Goal: Check status: Check status

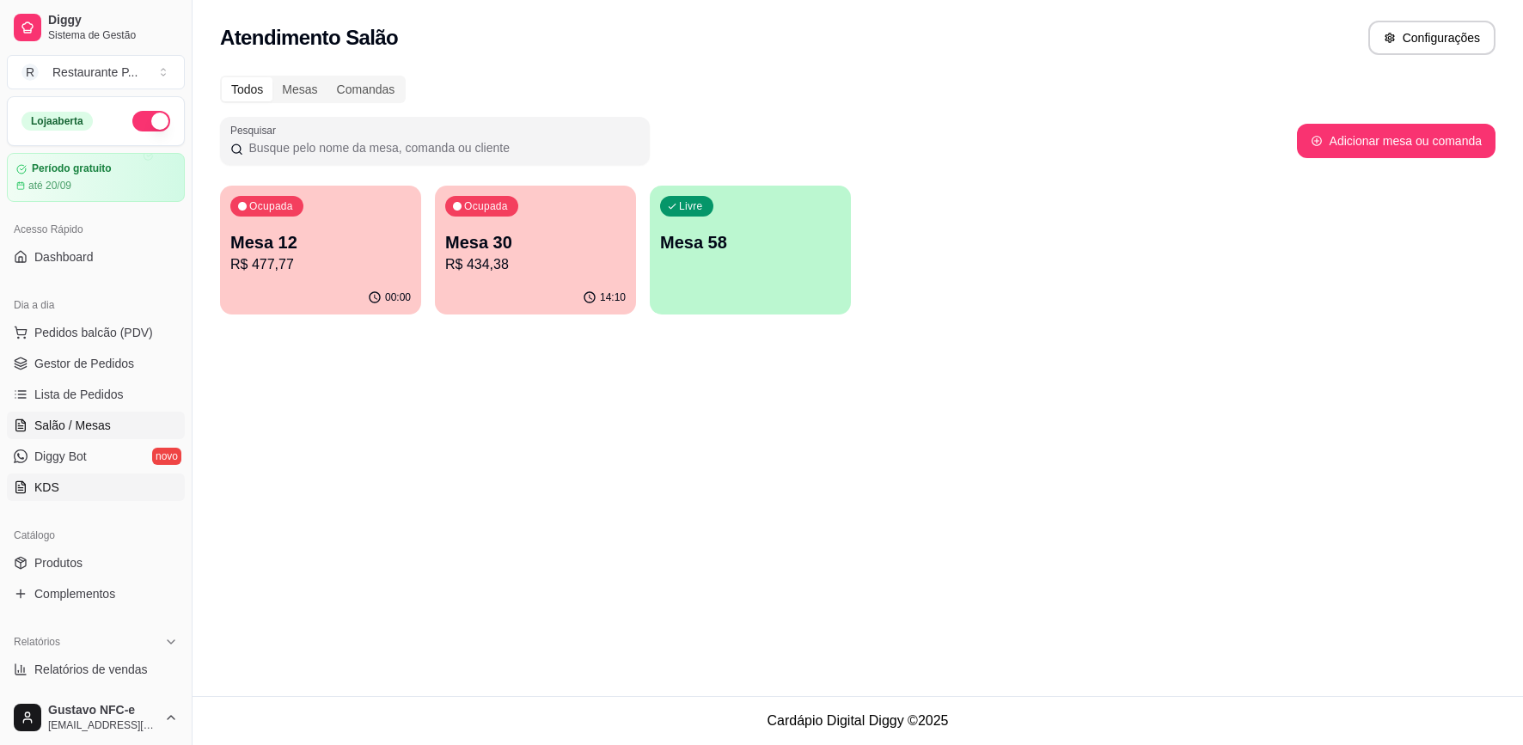
click at [74, 481] on link "KDS" at bounding box center [96, 488] width 178 height 28
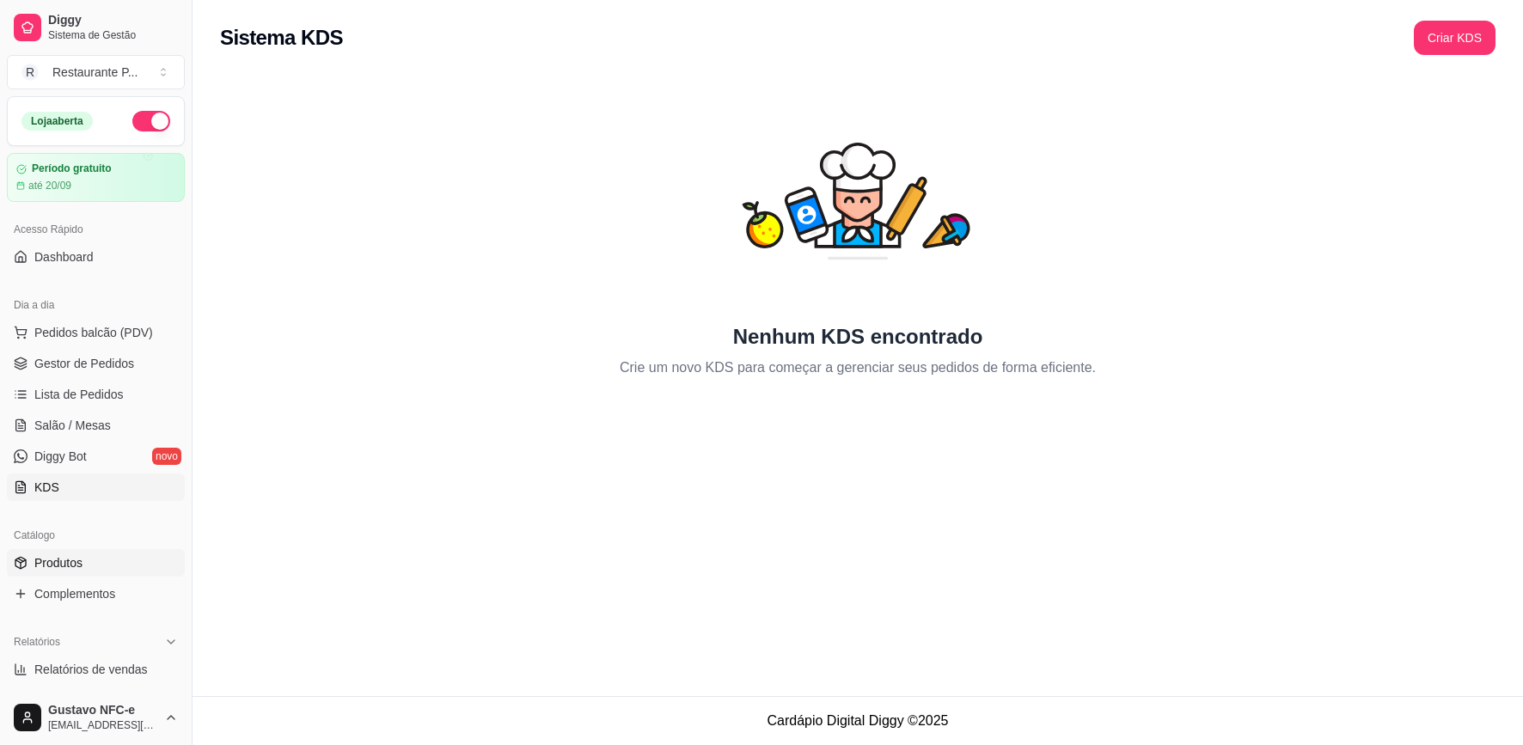
click at [101, 565] on link "Produtos" at bounding box center [96, 563] width 178 height 28
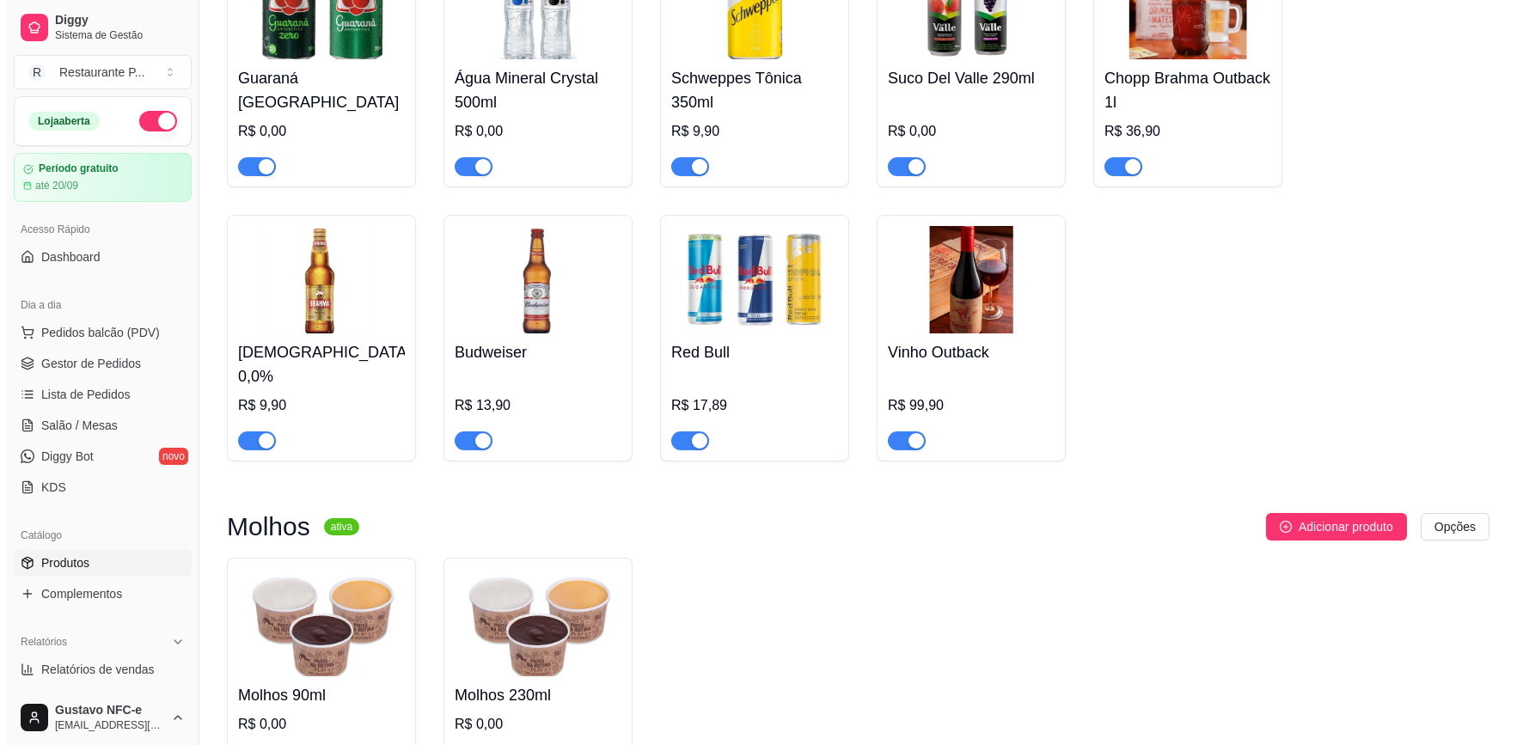
scroll to position [1910, 0]
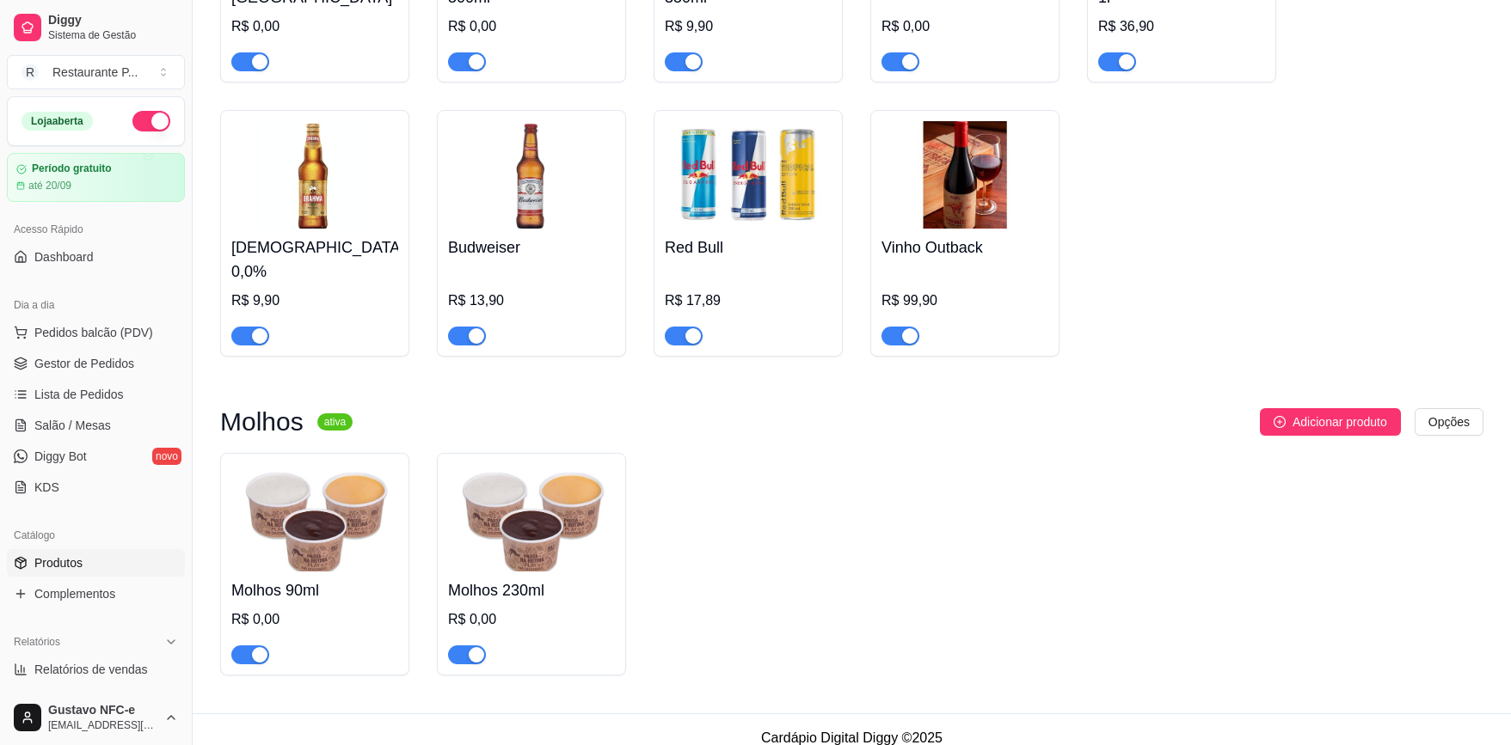
click at [726, 209] on img at bounding box center [748, 174] width 167 height 107
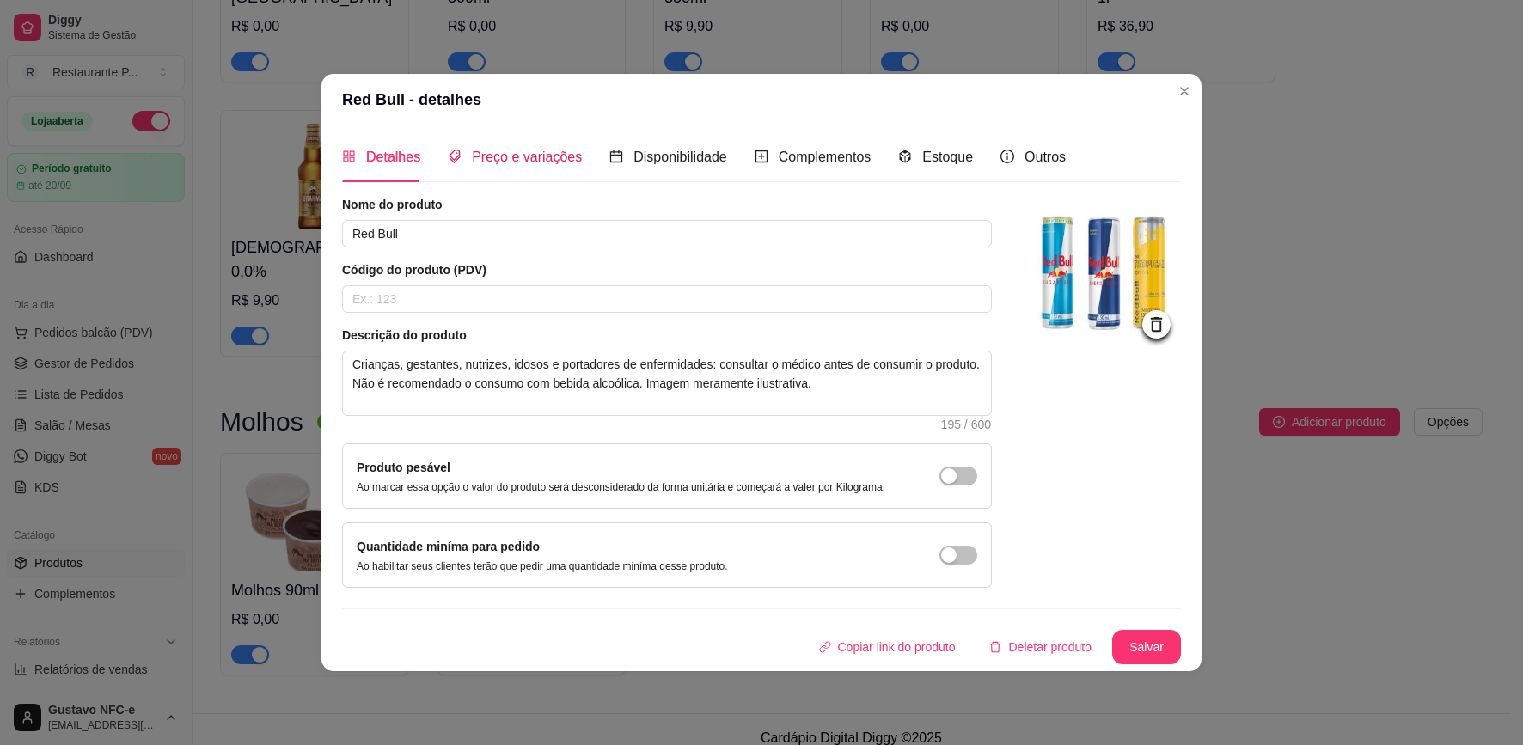
click at [506, 162] on span "Preço e variações" at bounding box center [527, 157] width 110 height 15
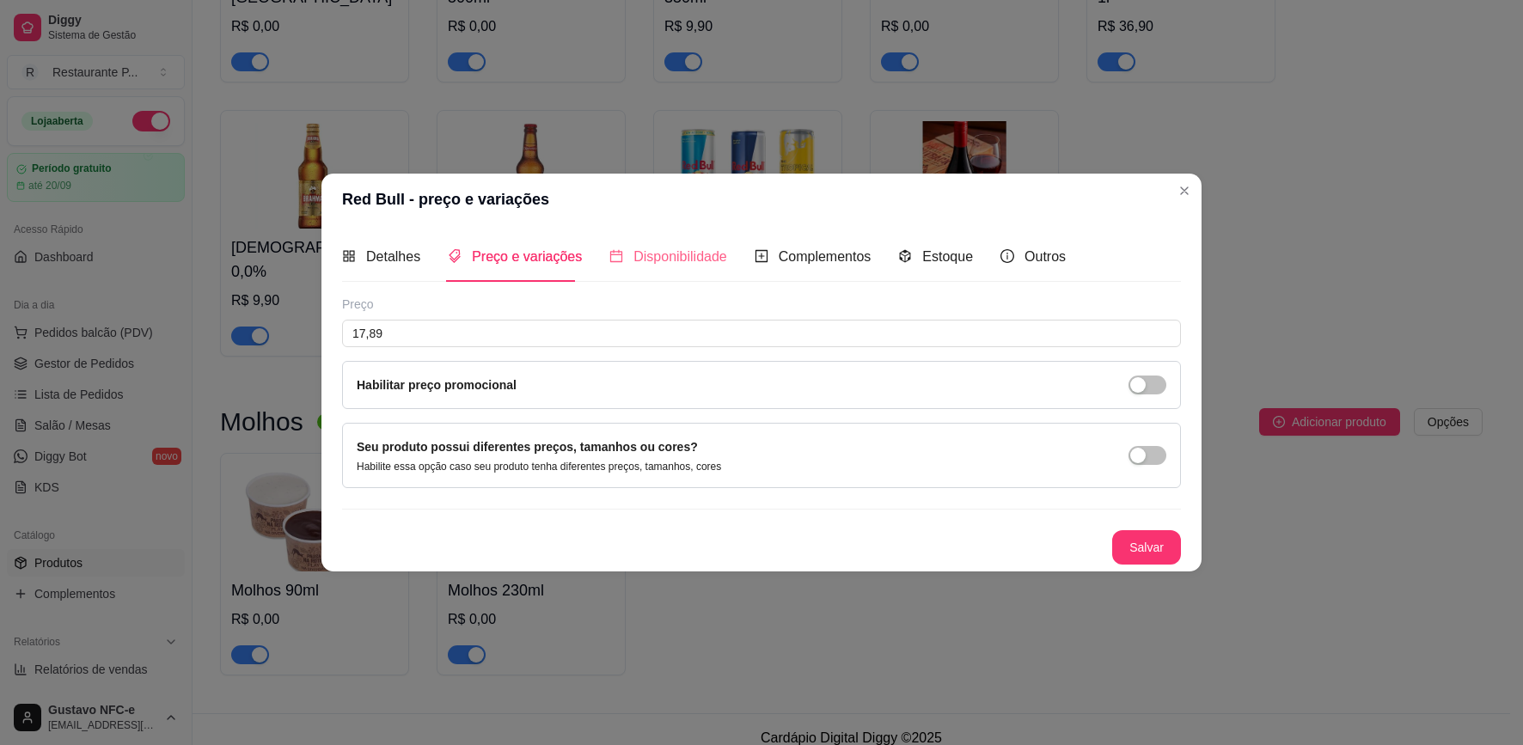
click at [659, 242] on div "Disponibilidade" at bounding box center [669, 256] width 118 height 49
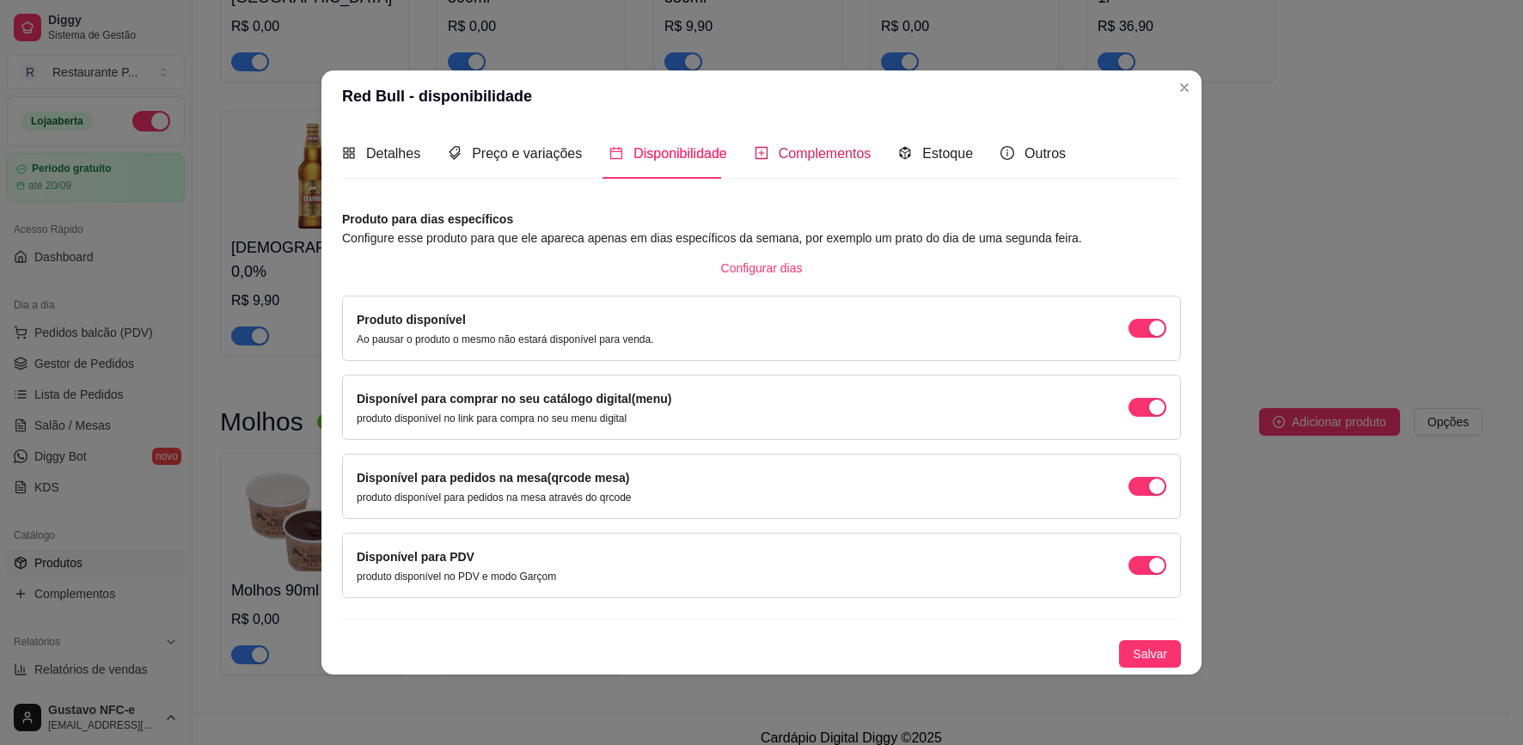
click at [825, 156] on span "Complementos" at bounding box center [825, 153] width 93 height 15
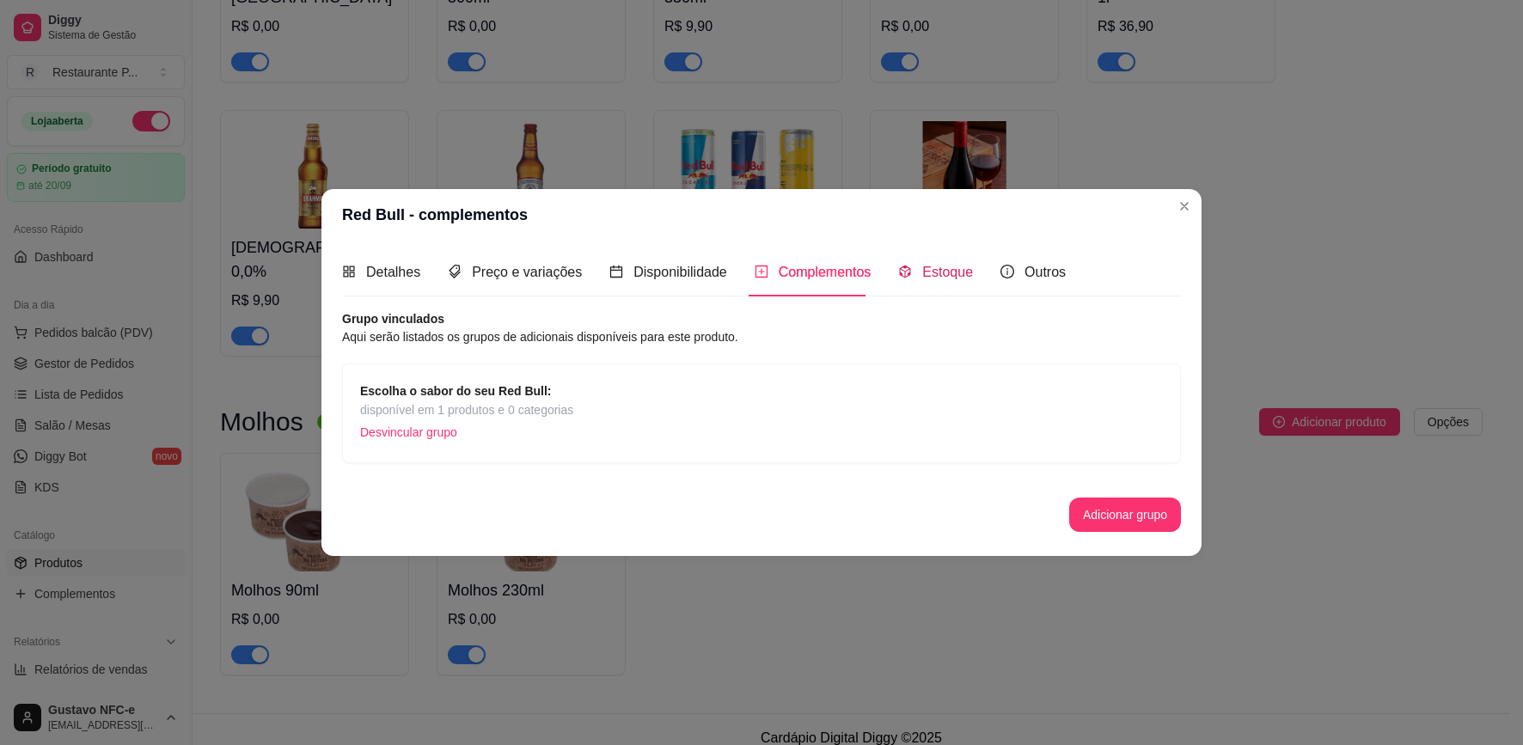
click at [941, 280] on div "Estoque" at bounding box center [935, 271] width 75 height 21
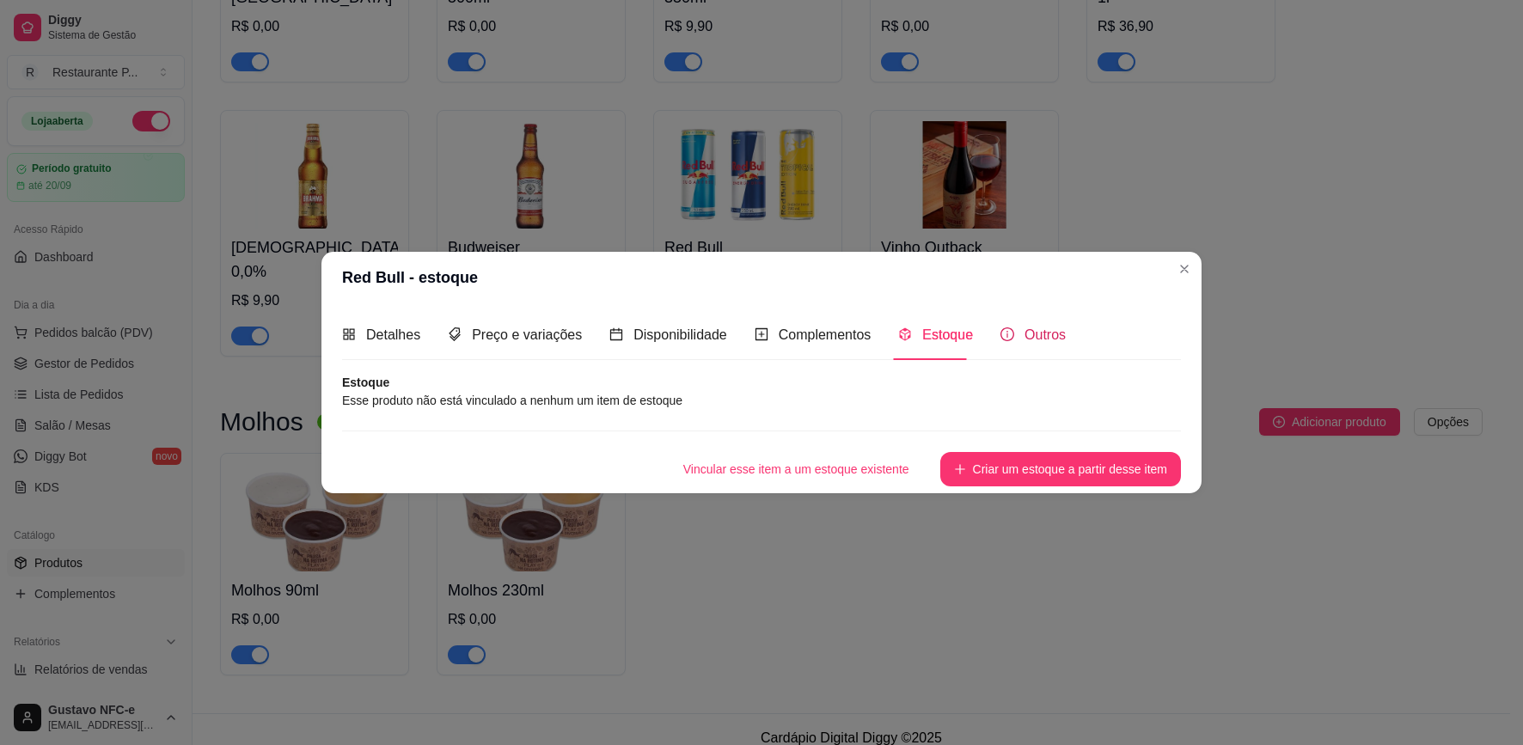
click at [1048, 335] on span "Outros" at bounding box center [1045, 335] width 41 height 15
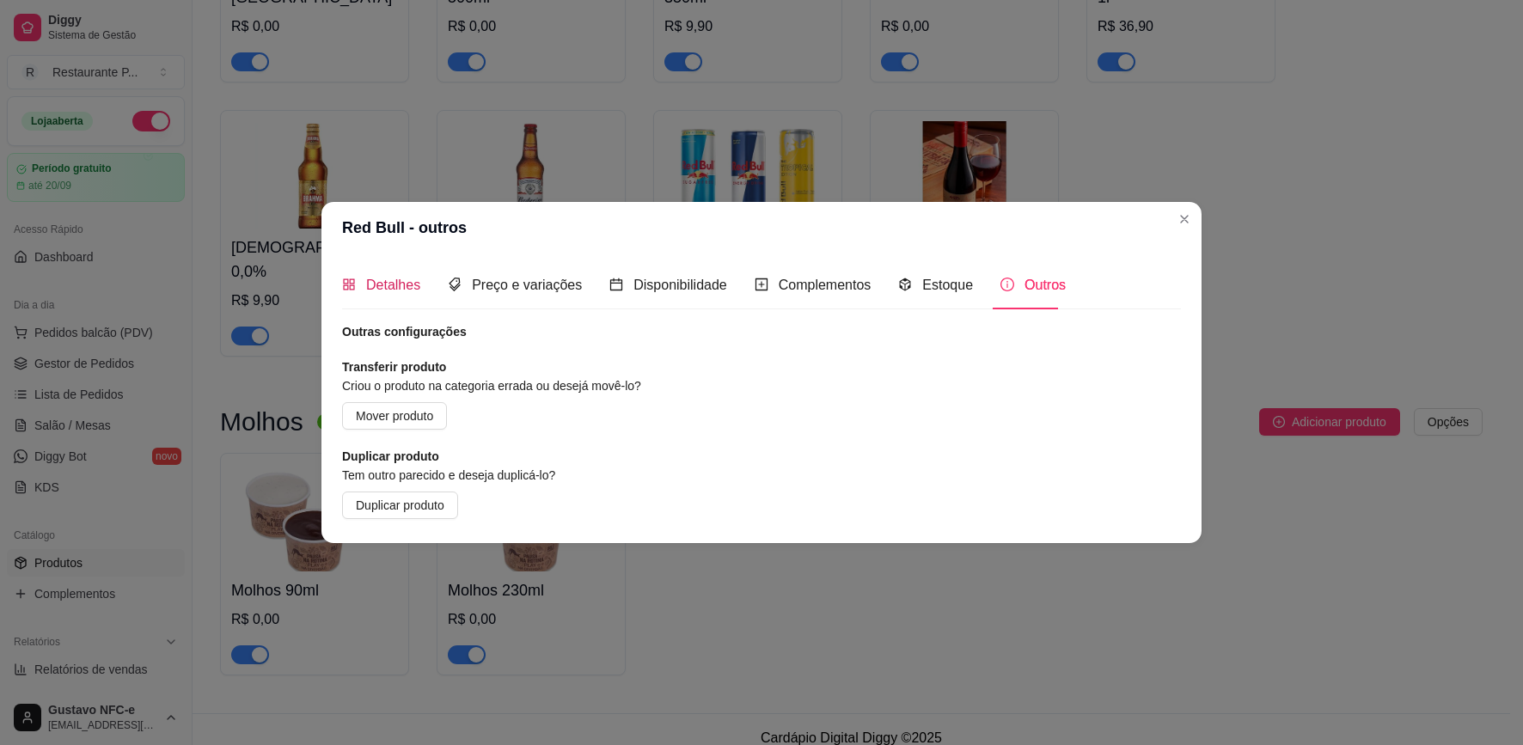
click at [358, 294] on div "Detalhes" at bounding box center [381, 284] width 78 height 21
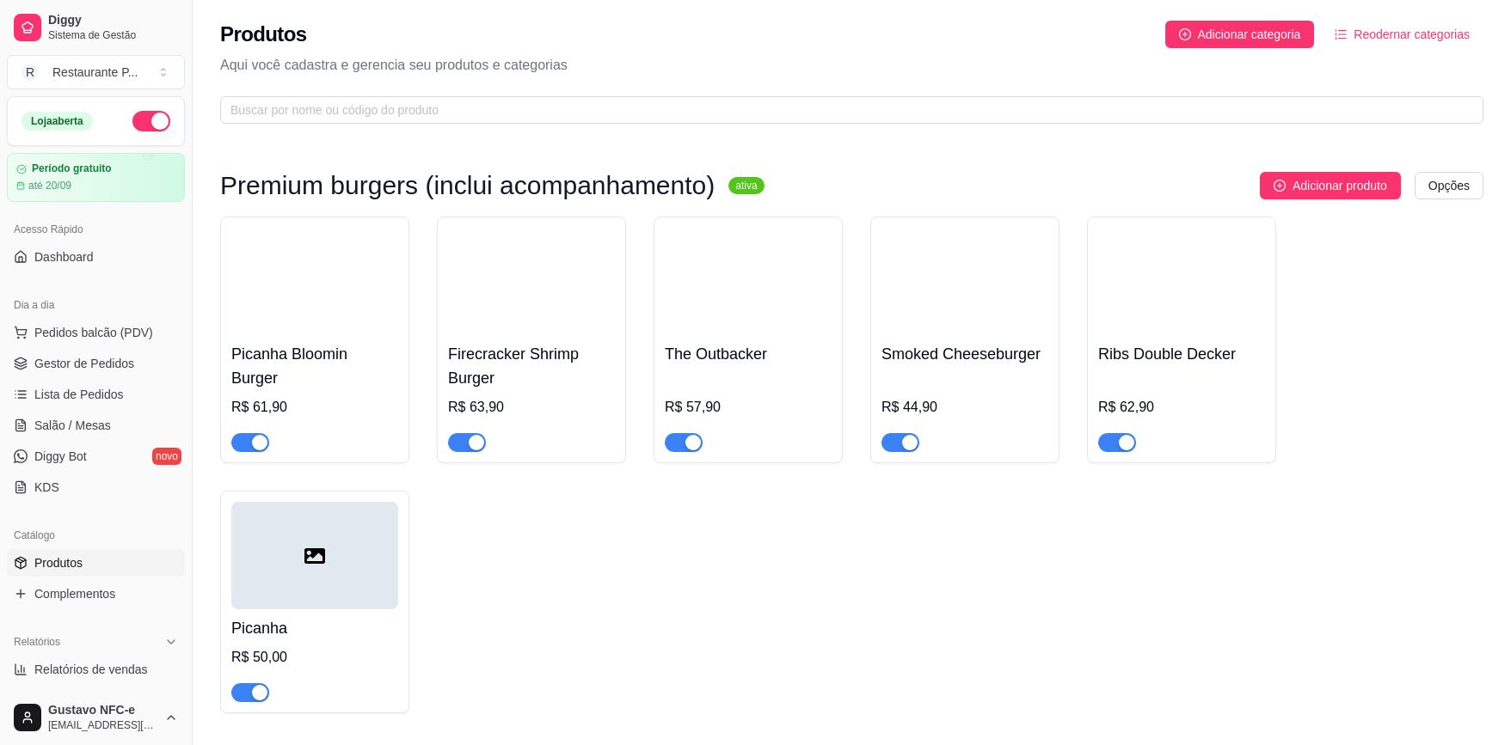
scroll to position [258, 0]
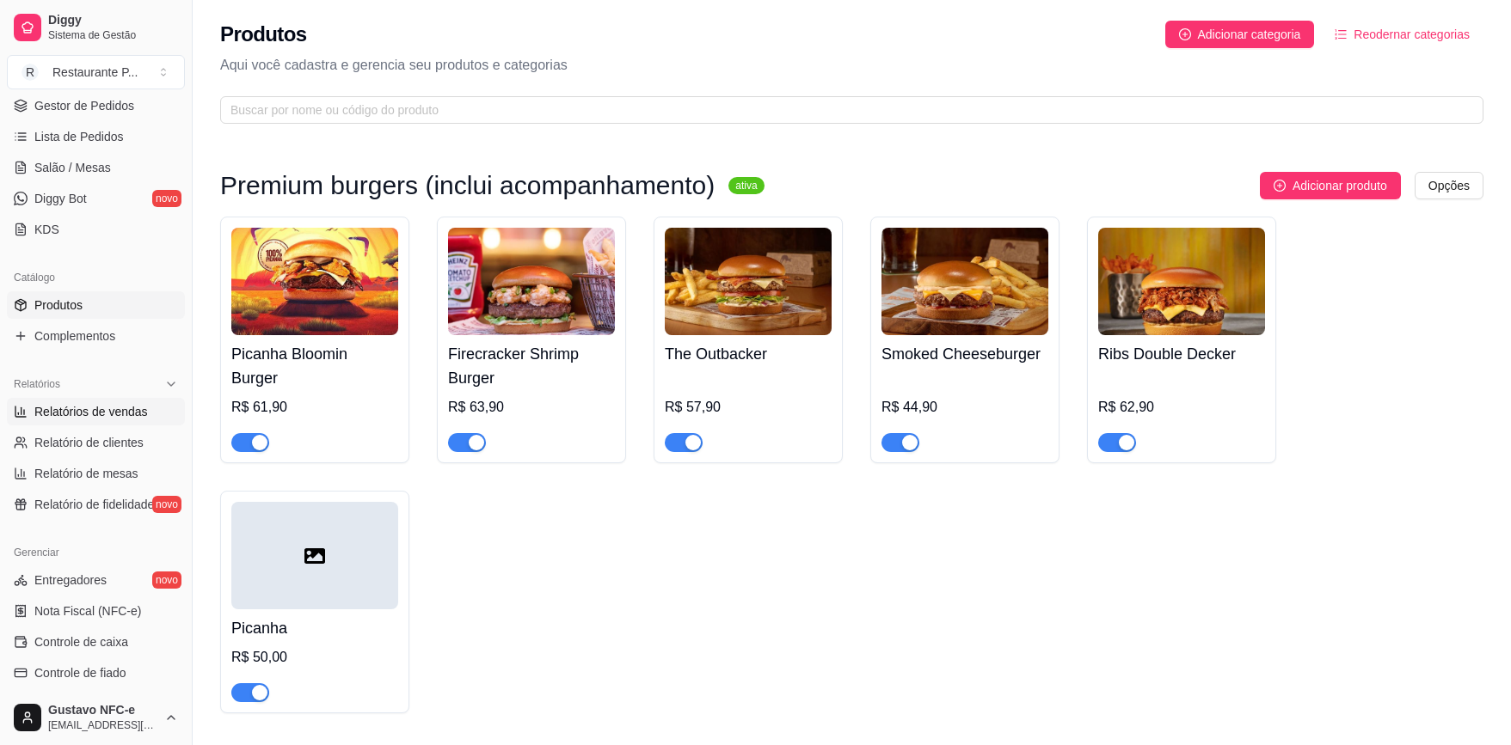
click at [90, 408] on span "Relatórios de vendas" at bounding box center [90, 411] width 113 height 17
select select "ALL"
select select "0"
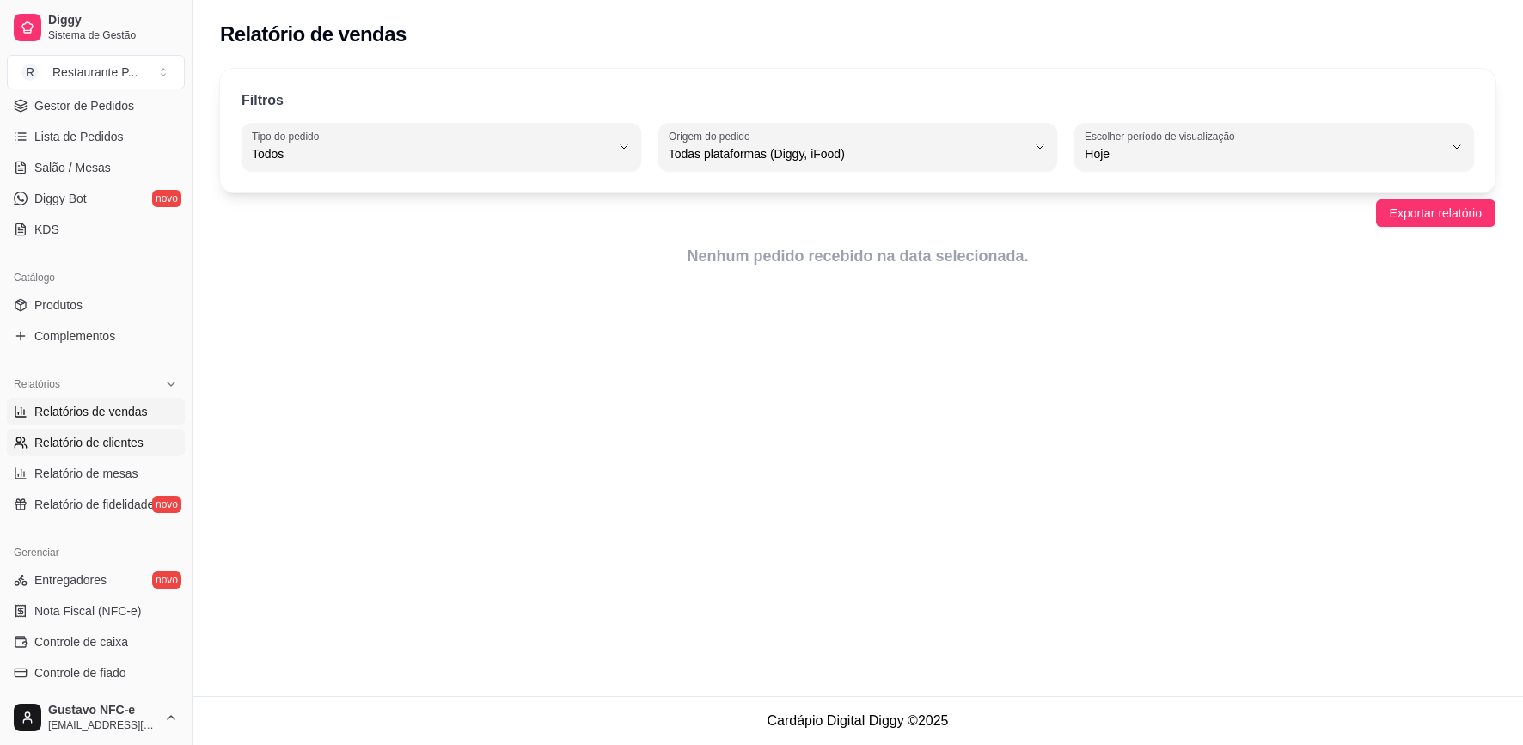
click at [88, 448] on span "Relatório de clientes" at bounding box center [88, 442] width 109 height 17
select select "30"
select select "HIGHEST_TOTAL_SPENT_WITH_ORDERS"
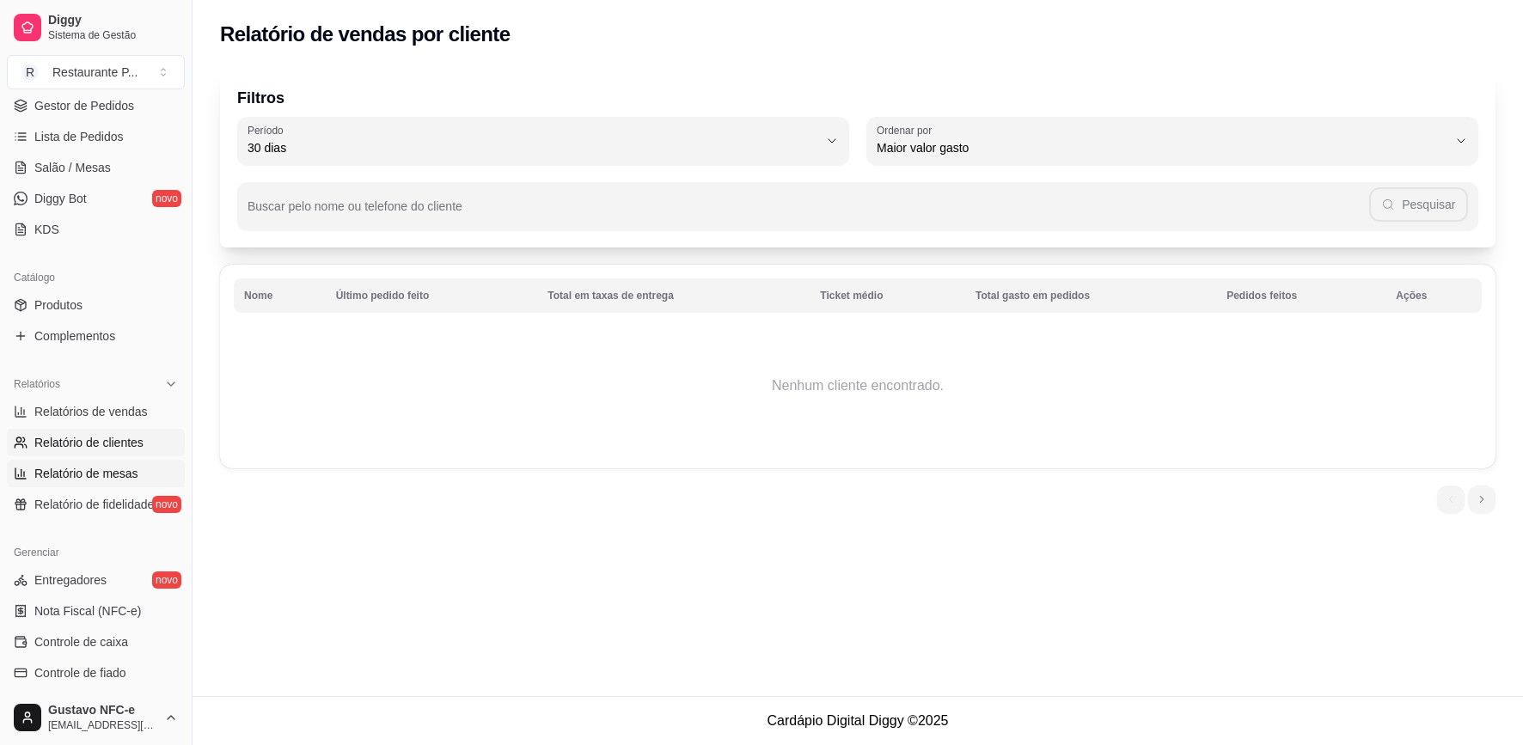
click at [79, 478] on span "Relatório de mesas" at bounding box center [86, 473] width 104 height 17
select select "TOTAL_OF_ORDERS"
select select "7"
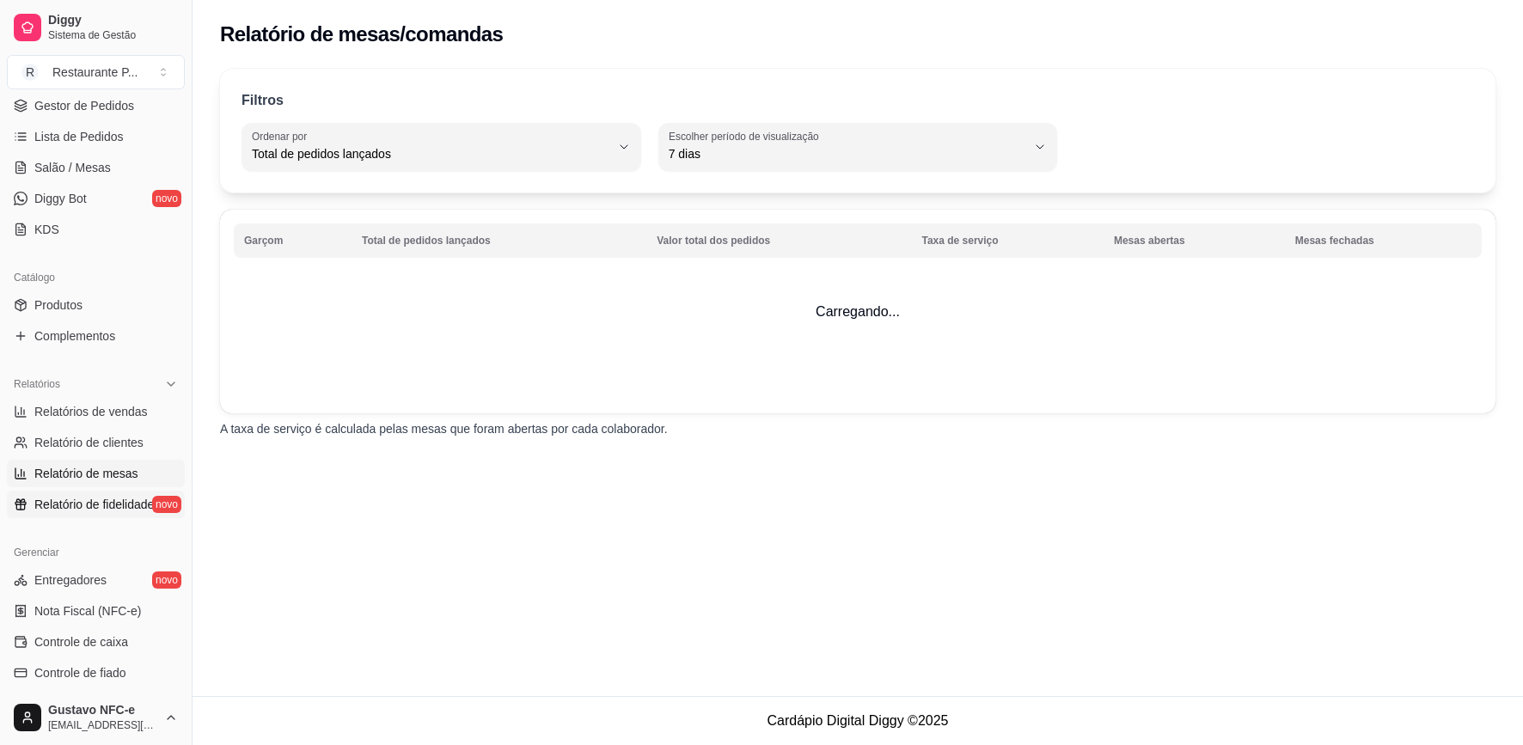
click at [78, 506] on span "Relatório de fidelidade" at bounding box center [93, 504] width 119 height 17
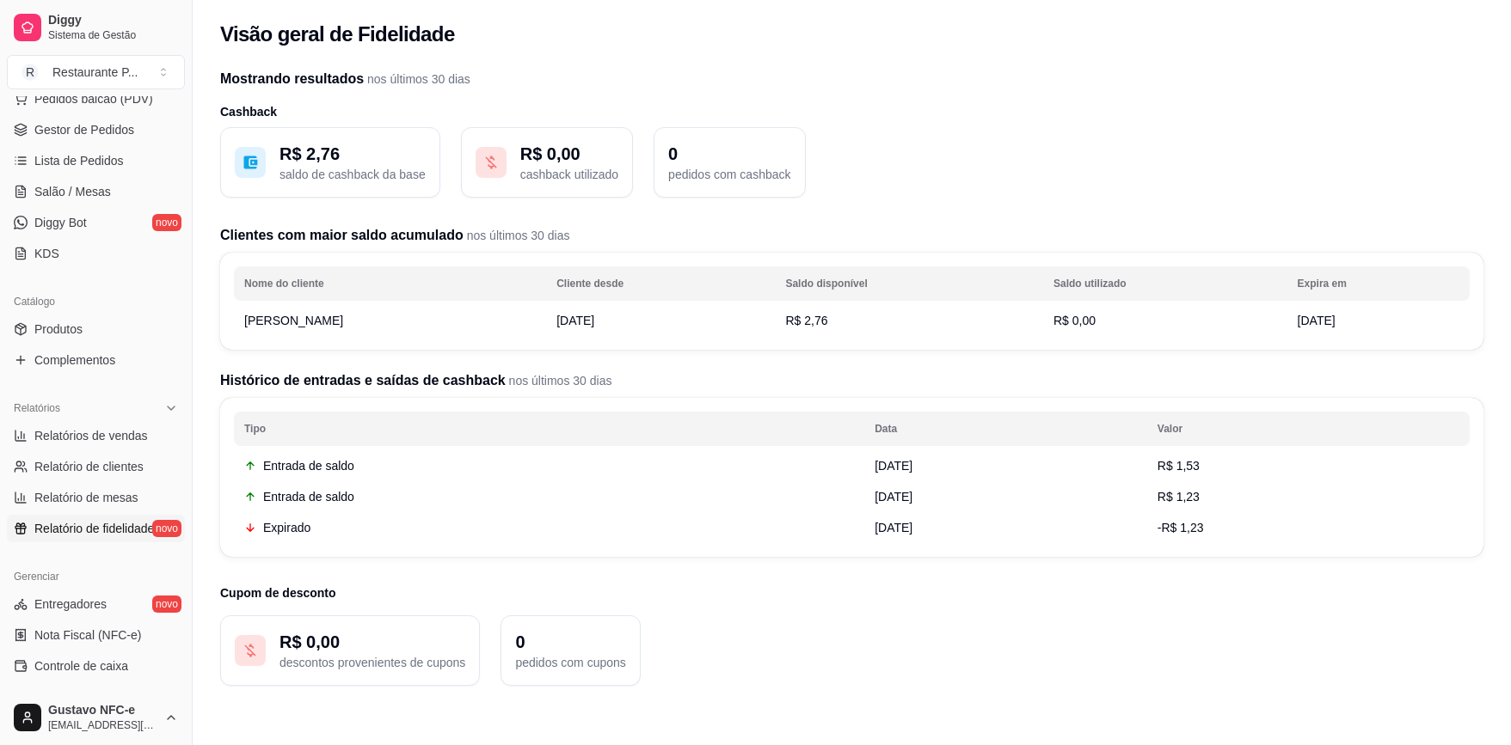
scroll to position [492, 0]
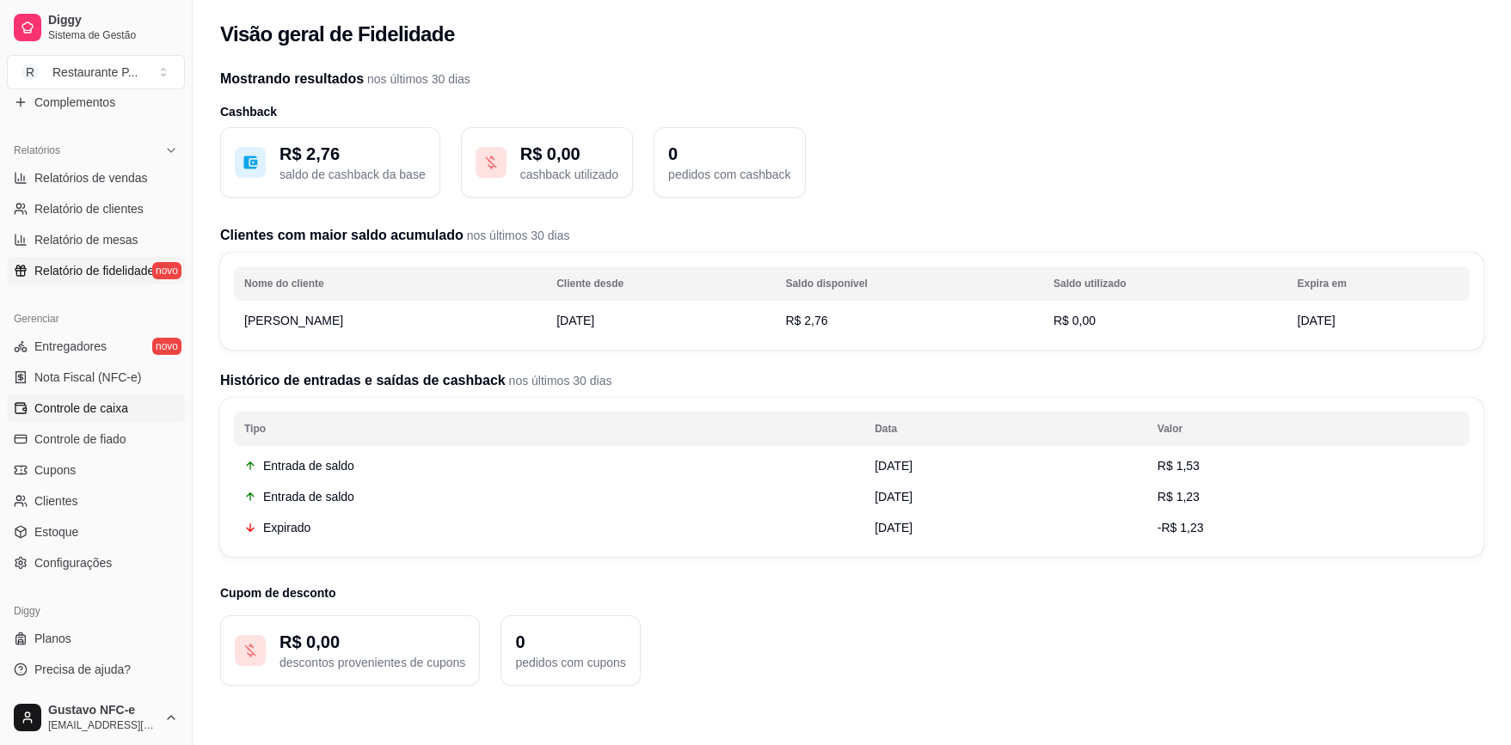
click at [99, 405] on span "Controle de caixa" at bounding box center [81, 408] width 94 height 17
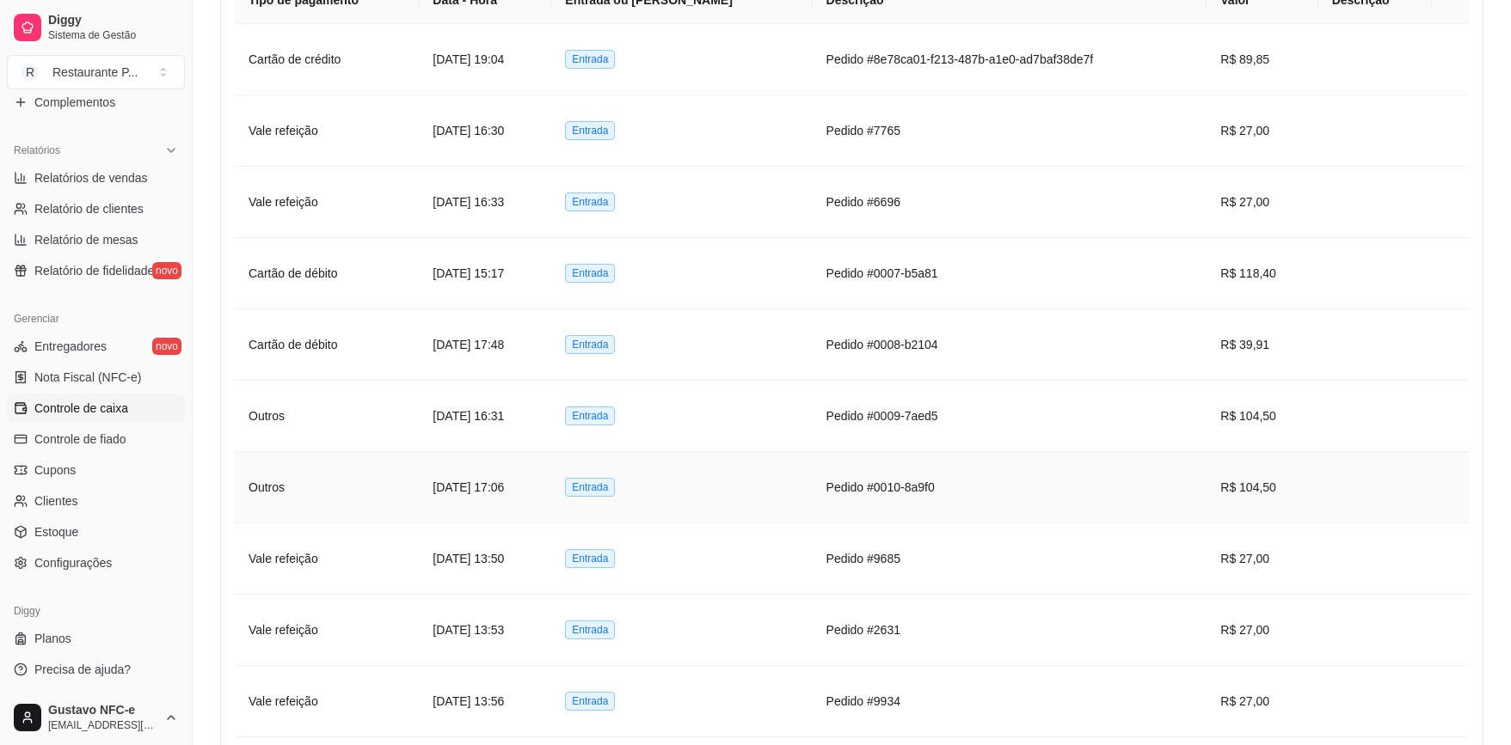
scroll to position [905, 0]
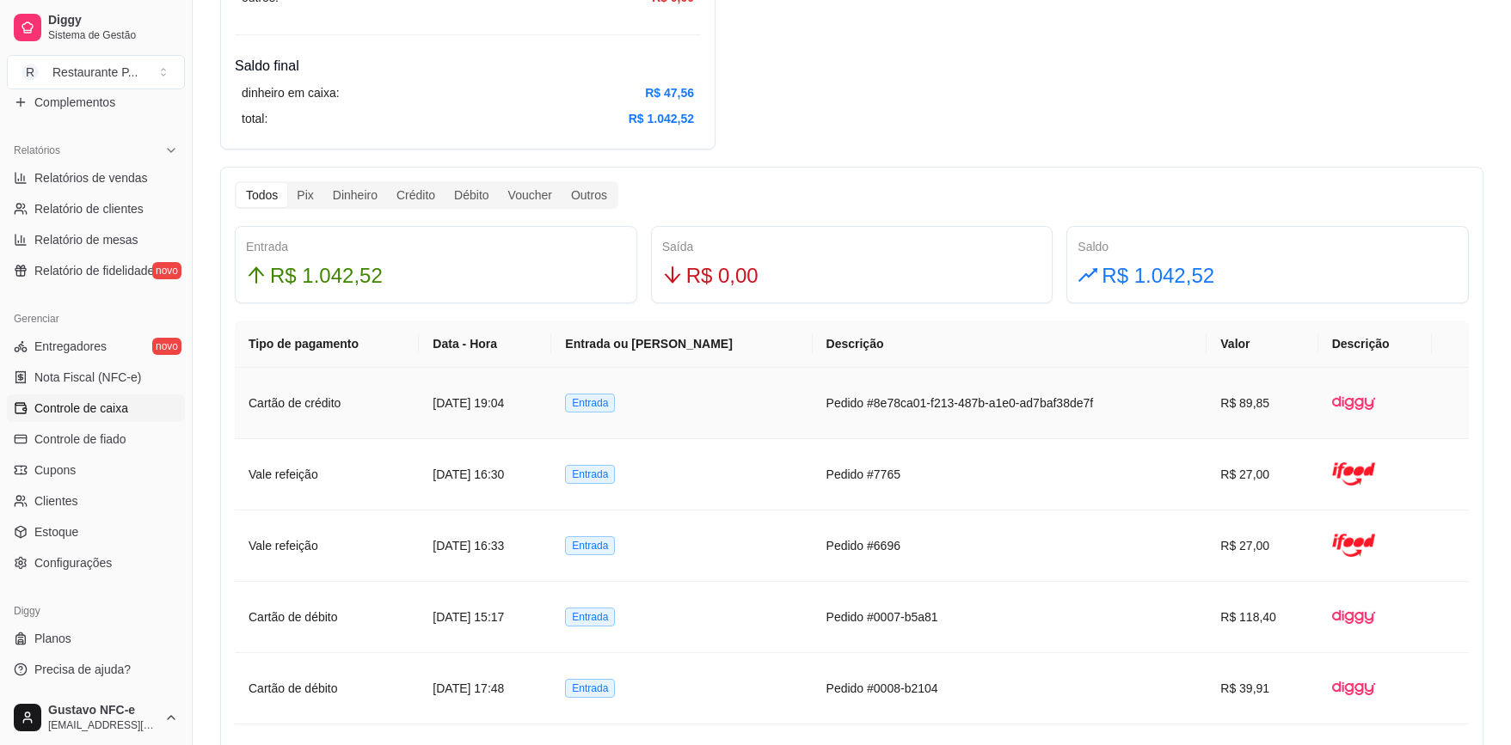
click at [970, 400] on td "Pedido #8e78ca01-f213-487b-a1e0-ad7baf38de7f" at bounding box center [1009, 403] width 395 height 71
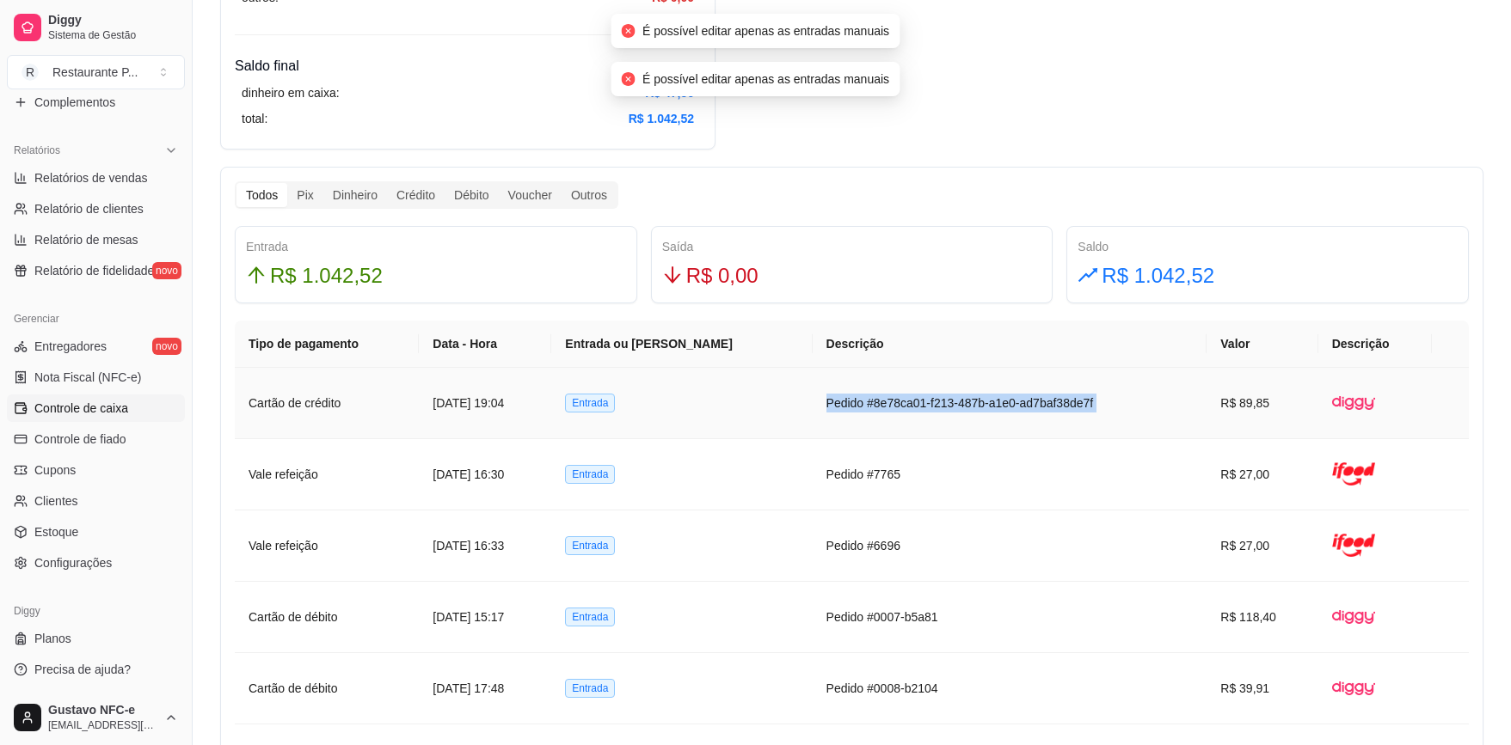
click at [970, 400] on td "Pedido #8e78ca01-f213-487b-a1e0-ad7baf38de7f" at bounding box center [1009, 403] width 395 height 71
click at [976, 417] on td "Pedido #8e78ca01-f213-487b-a1e0-ad7baf38de7f" at bounding box center [1009, 403] width 395 height 71
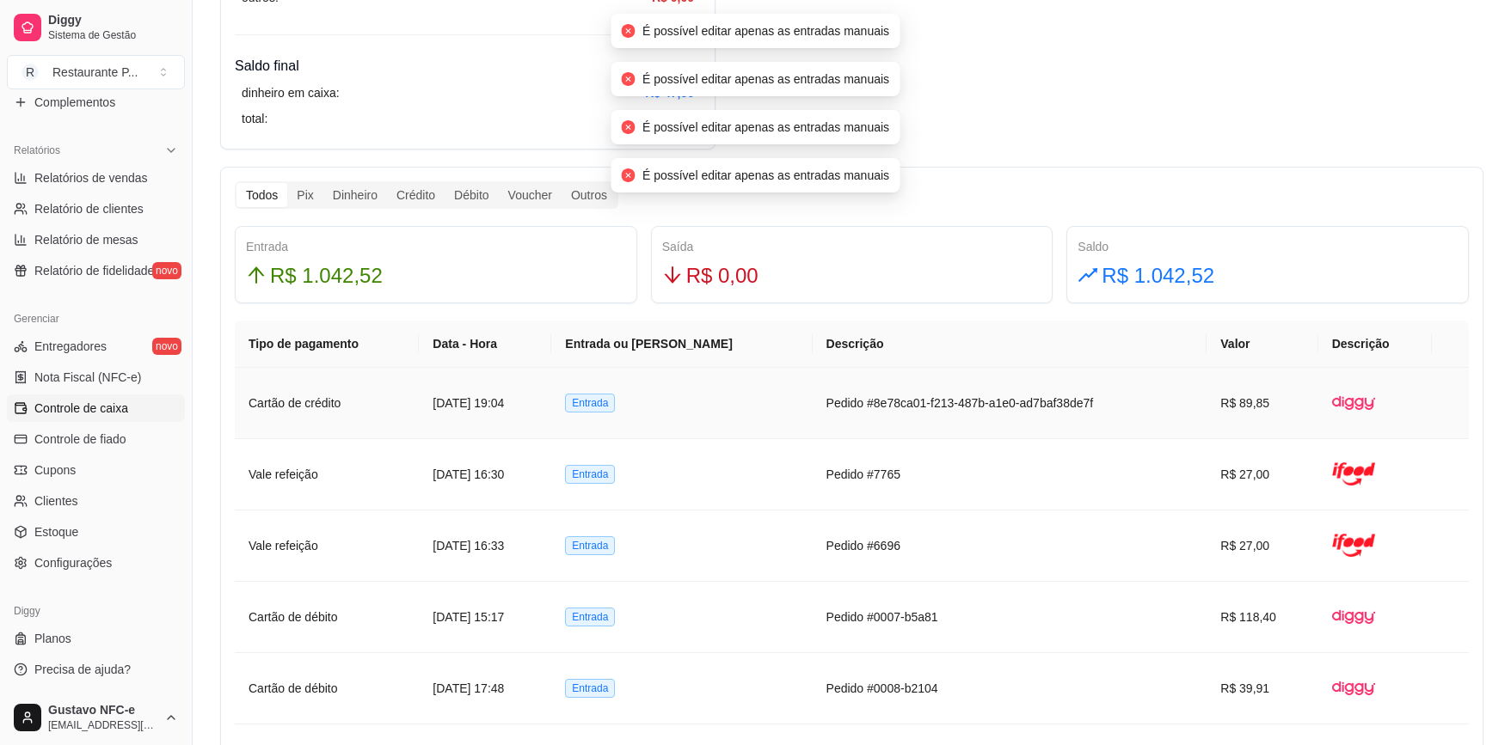
click at [941, 398] on td "Pedido #8e78ca01-f213-487b-a1e0-ad7baf38de7f" at bounding box center [1009, 403] width 395 height 71
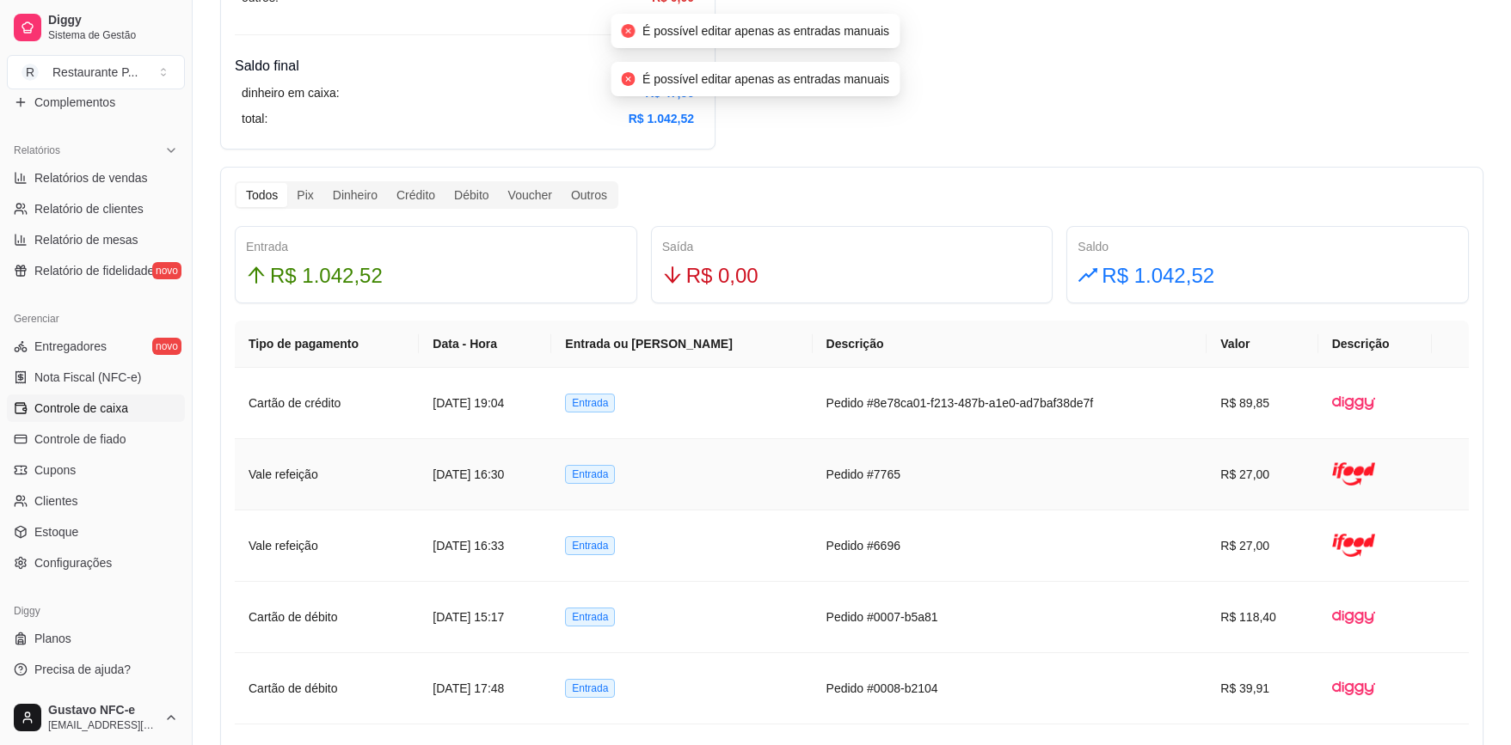
click at [911, 469] on td "Pedido #7765" at bounding box center [1009, 474] width 395 height 71
click at [908, 405] on td "Pedido #8e78ca01-f213-487b-a1e0-ad7baf38de7f" at bounding box center [1009, 403] width 395 height 71
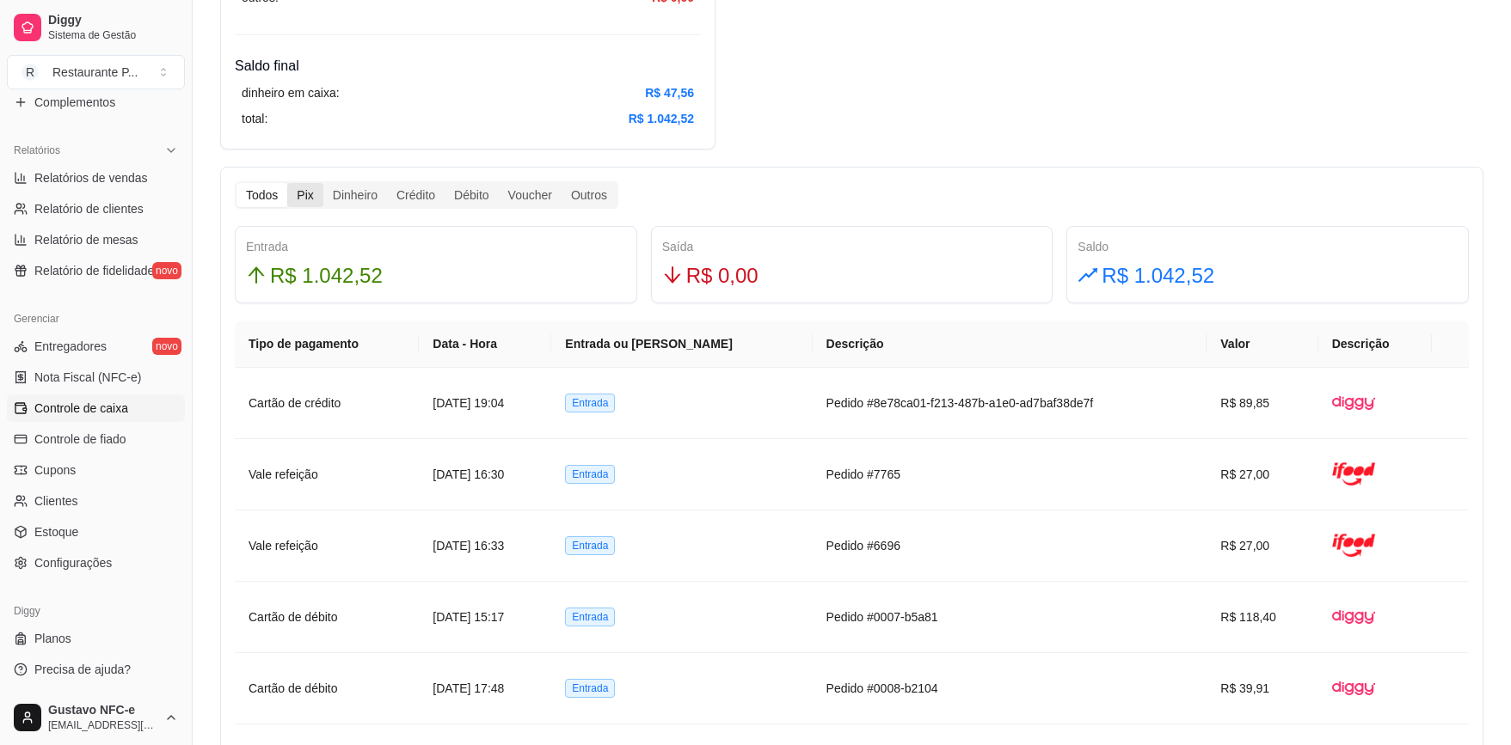
click at [302, 201] on div "Pix" at bounding box center [304, 195] width 35 height 24
click at [287, 183] on input "Pix" at bounding box center [287, 183] width 0 height 0
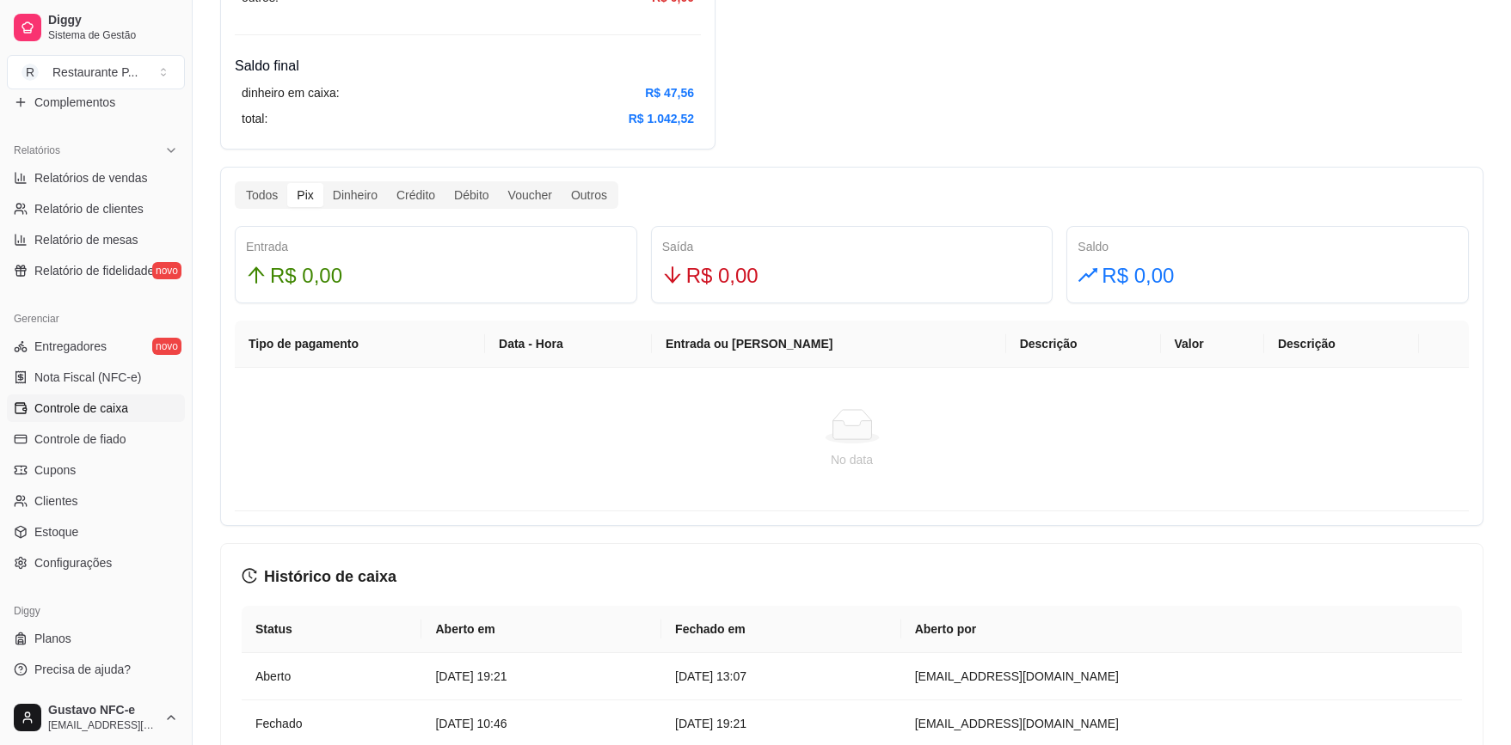
click at [352, 208] on div "Todos Pix Dinheiro Crédito Débito Voucher Outros" at bounding box center [426, 195] width 383 height 28
click at [352, 195] on div "Dinheiro" at bounding box center [355, 195] width 64 height 24
click at [323, 183] on input "Dinheiro" at bounding box center [323, 183] width 0 height 0
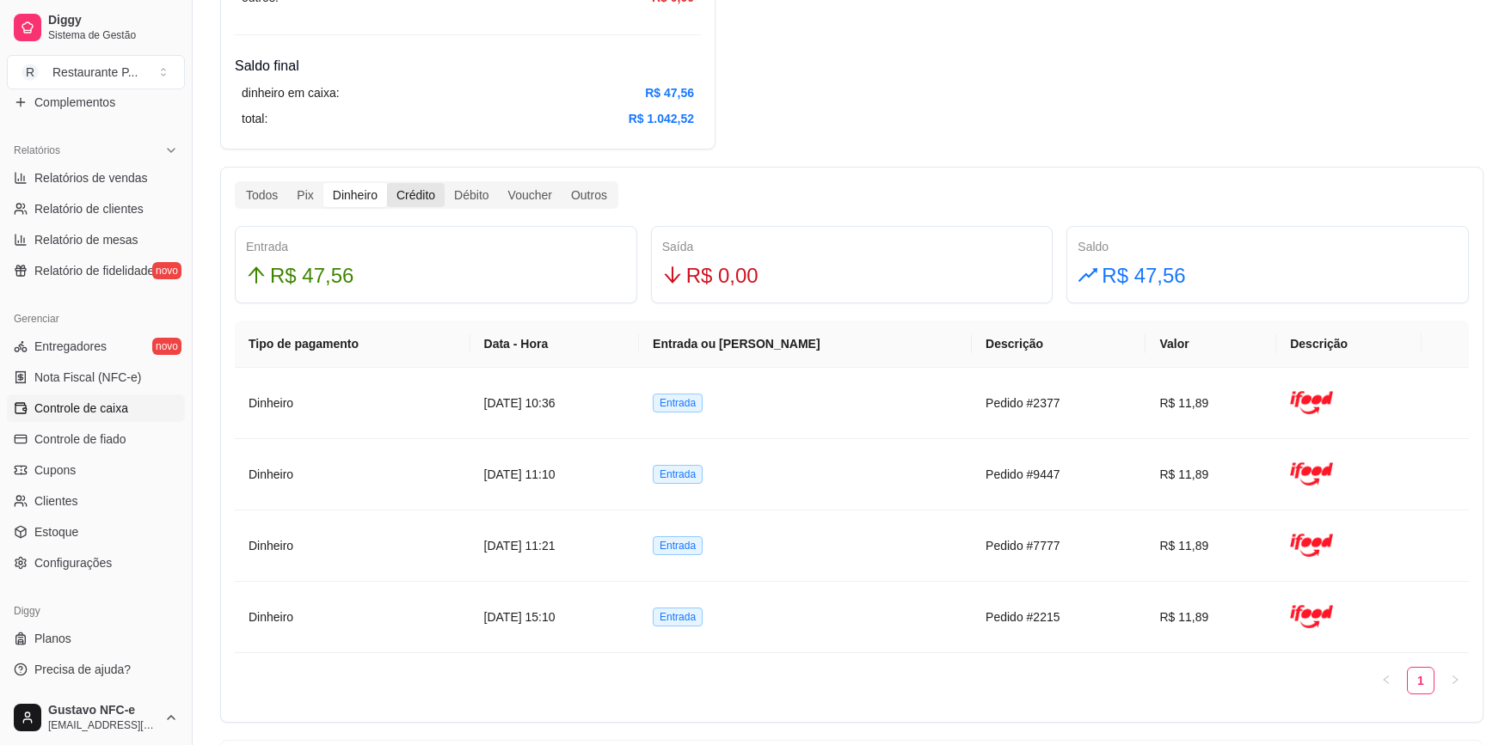
click at [422, 194] on div "Crédito" at bounding box center [416, 195] width 58 height 24
click at [387, 183] on input "Crédito" at bounding box center [387, 183] width 0 height 0
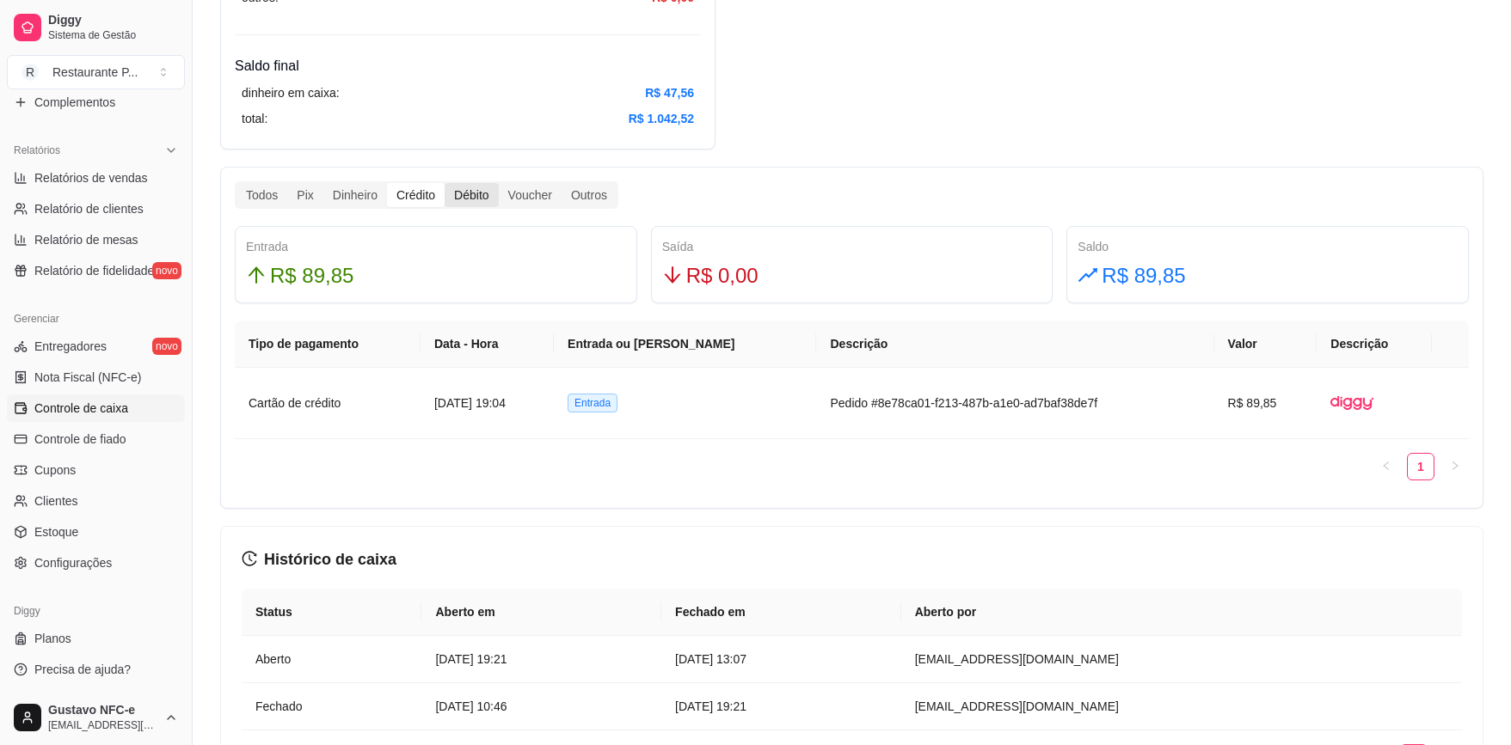
click at [491, 199] on div "Débito" at bounding box center [470, 195] width 53 height 24
click at [444, 183] on input "Débito" at bounding box center [444, 183] width 0 height 0
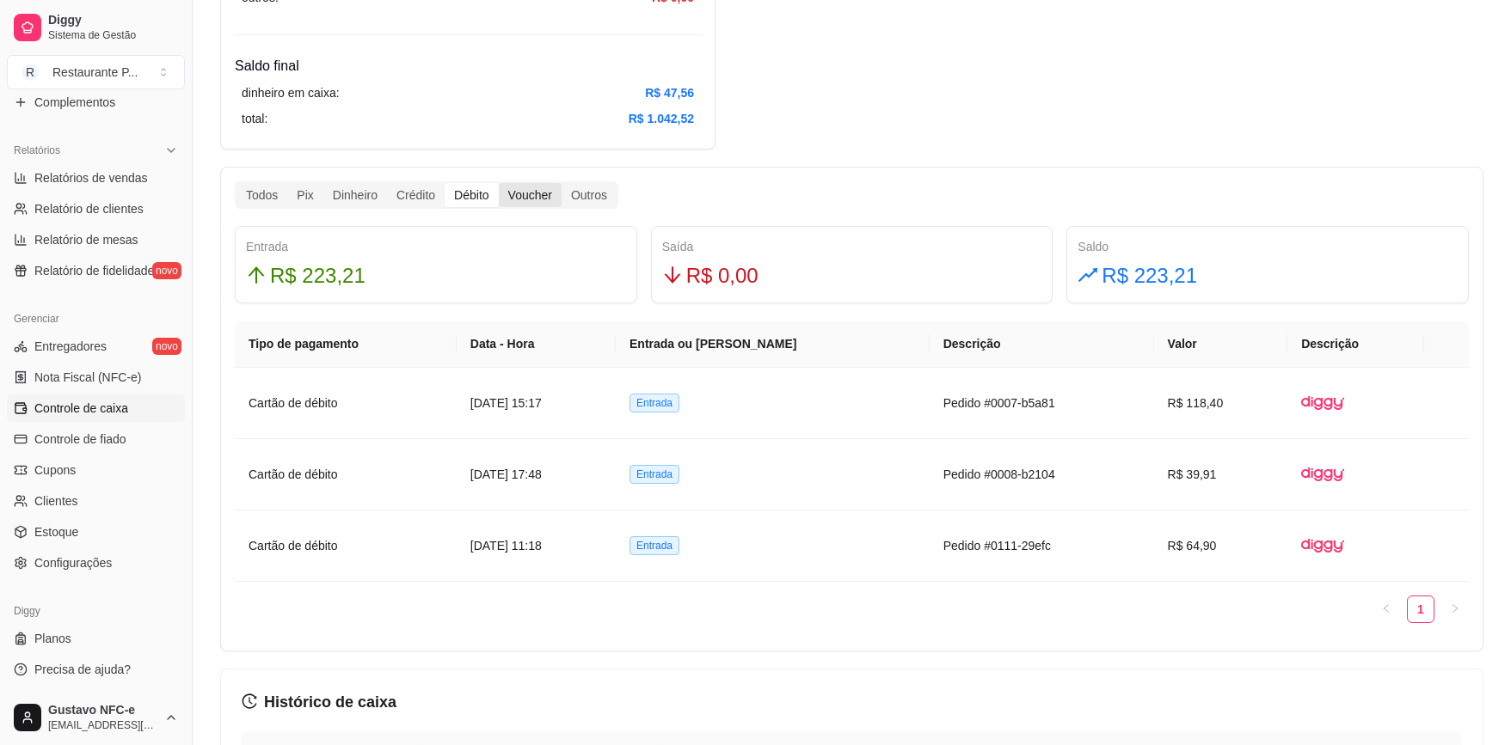
click at [539, 198] on div "Voucher" at bounding box center [530, 195] width 63 height 24
click at [499, 183] on input "Voucher" at bounding box center [499, 183] width 0 height 0
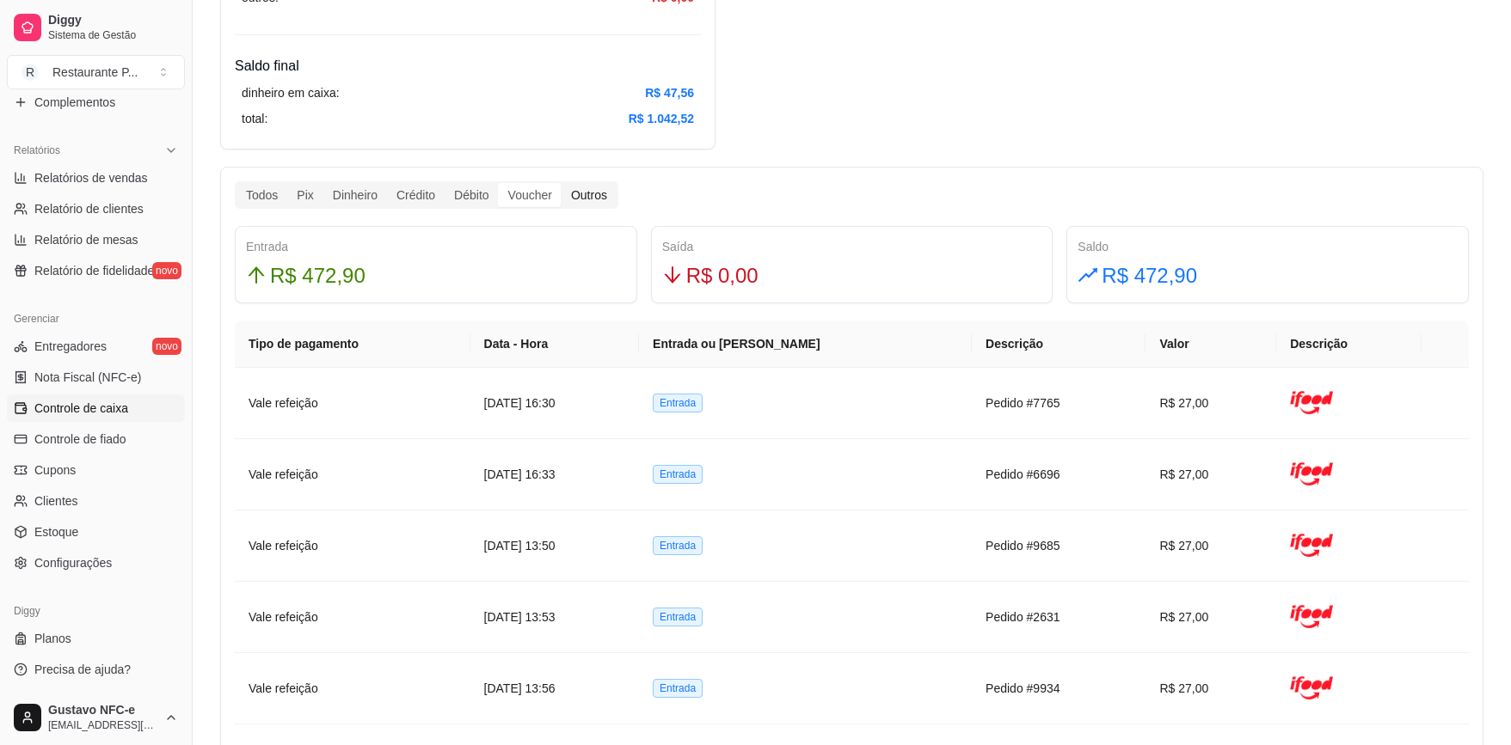
click at [584, 193] on div "Outros" at bounding box center [588, 195] width 55 height 24
click at [561, 183] on input "Outros" at bounding box center [561, 183] width 0 height 0
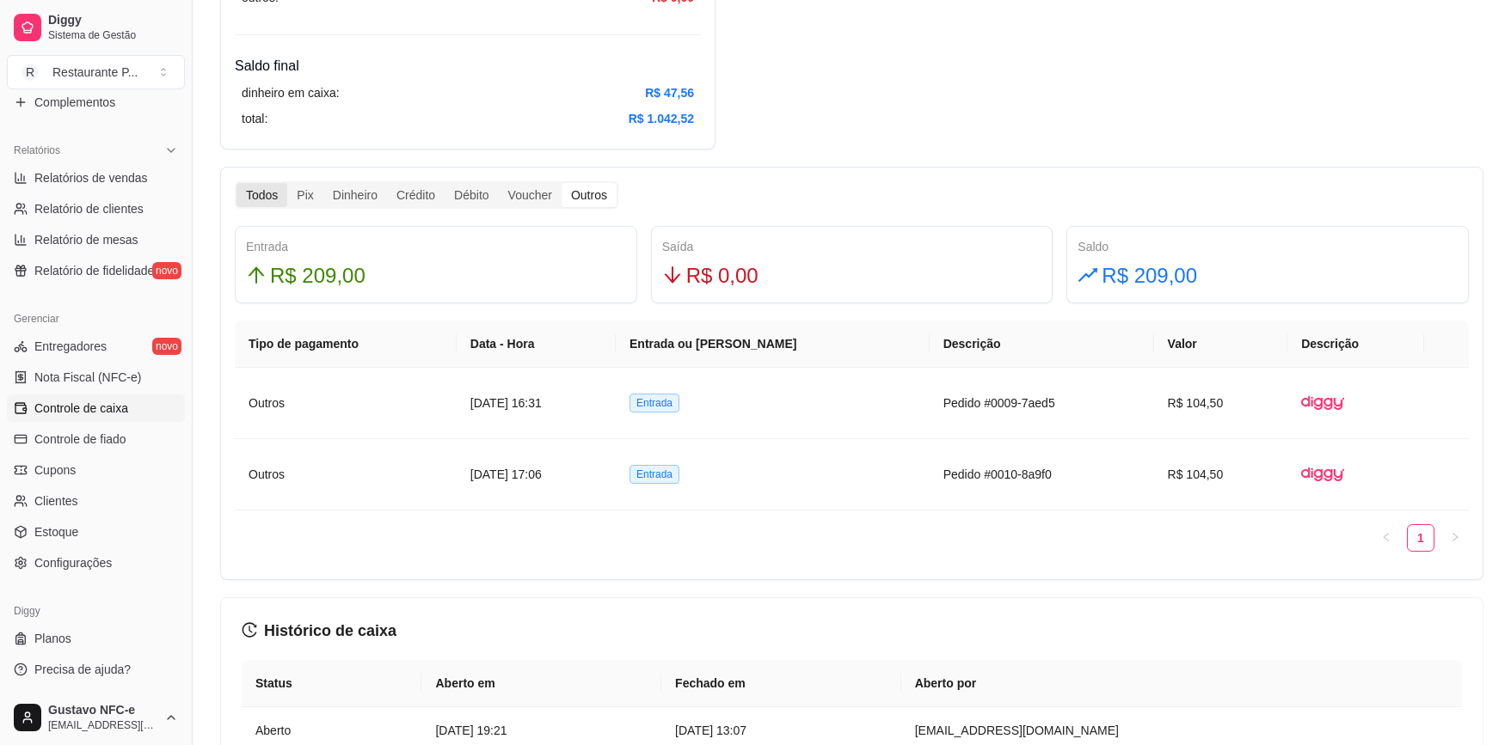
click at [252, 197] on div "Todos" at bounding box center [261, 195] width 51 height 24
click at [236, 183] on input "Todos" at bounding box center [236, 183] width 0 height 0
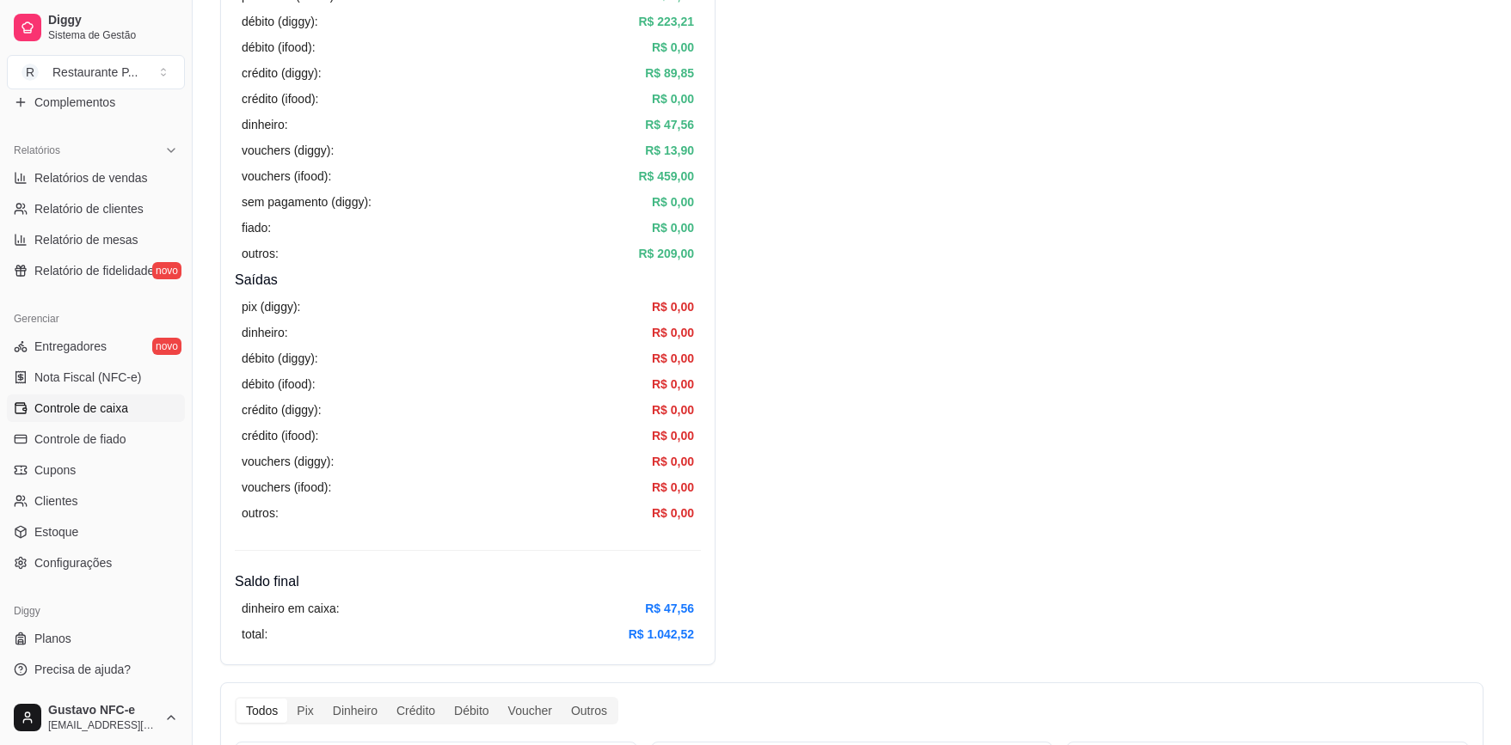
scroll to position [0, 0]
